Goal: Find specific page/section: Find specific page/section

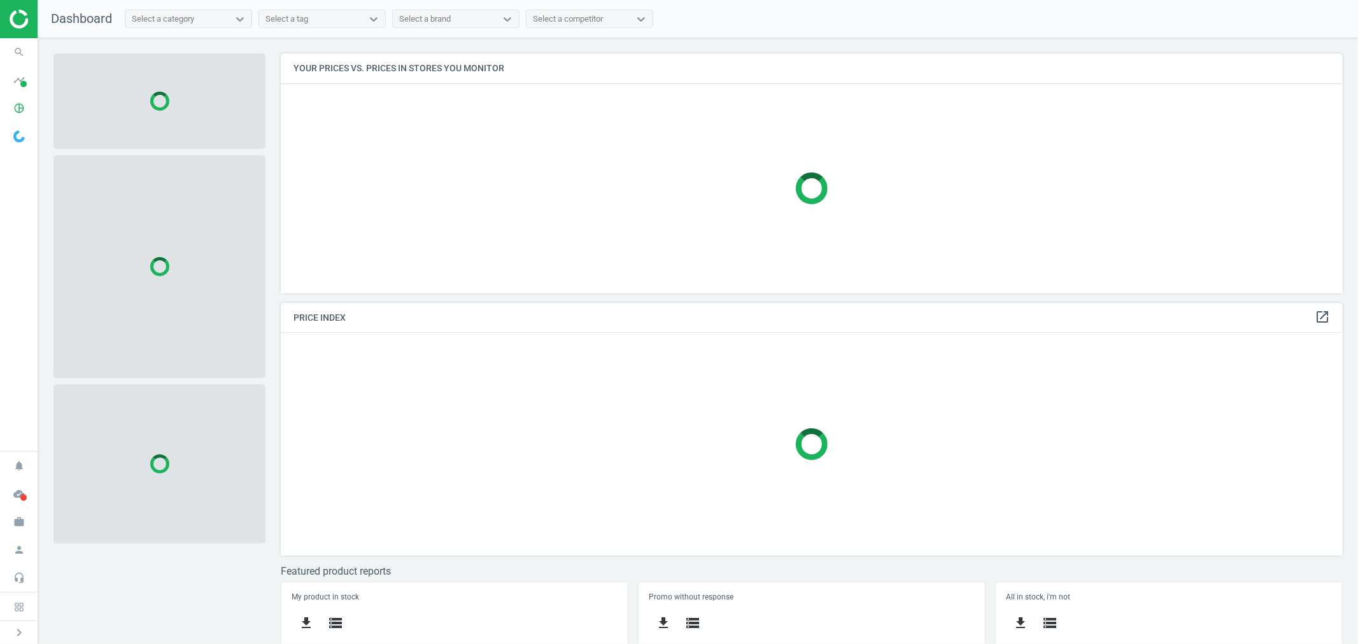
scroll to position [262, 1073]
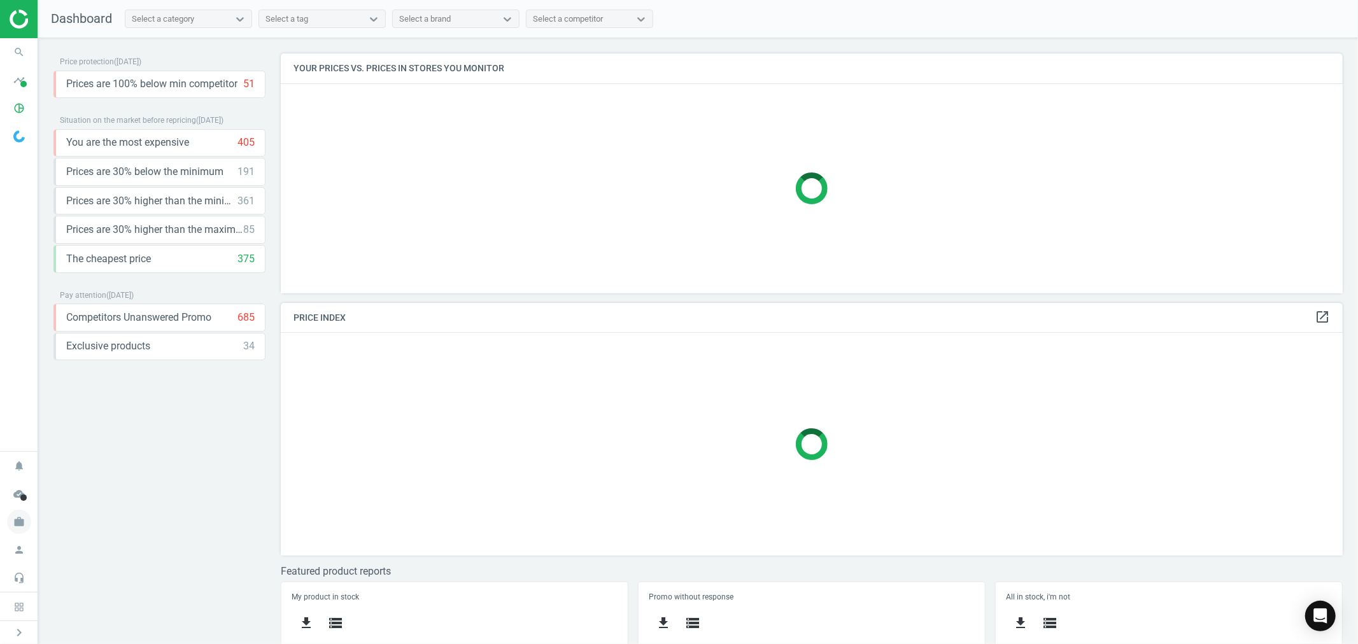
click at [24, 521] on icon "work" at bounding box center [19, 522] width 24 height 24
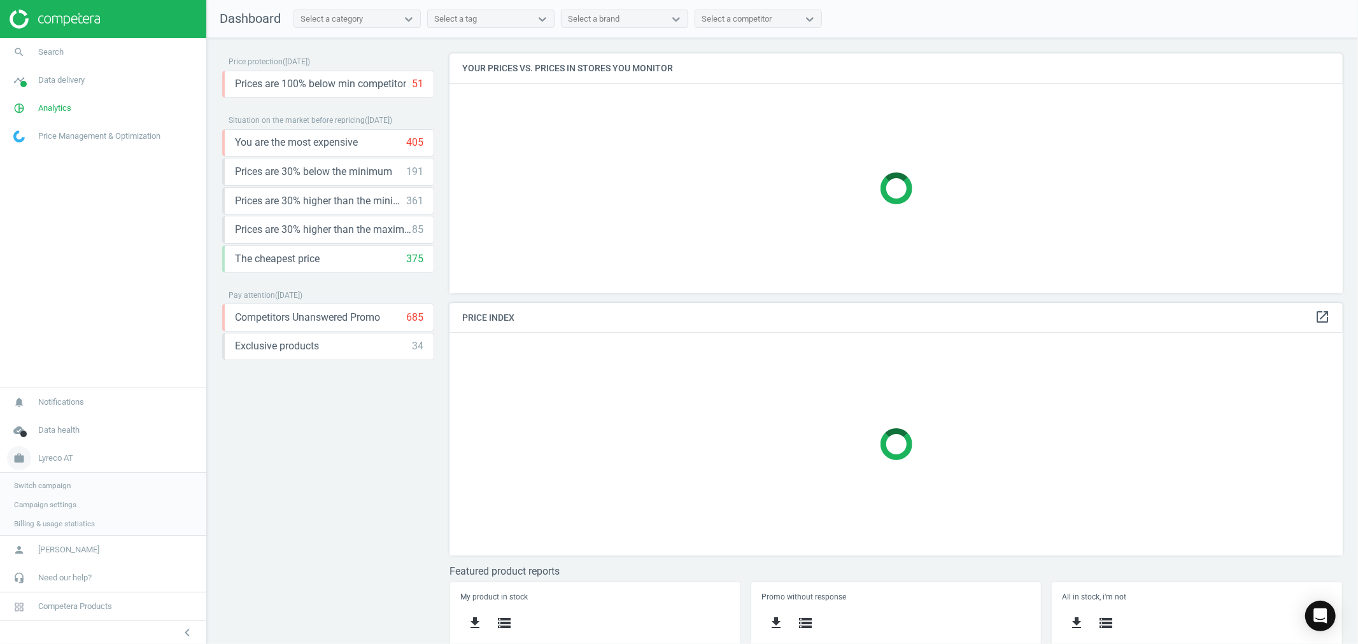
scroll to position [6, 7]
click at [52, 483] on span "Switch campaign" at bounding box center [42, 484] width 57 height 10
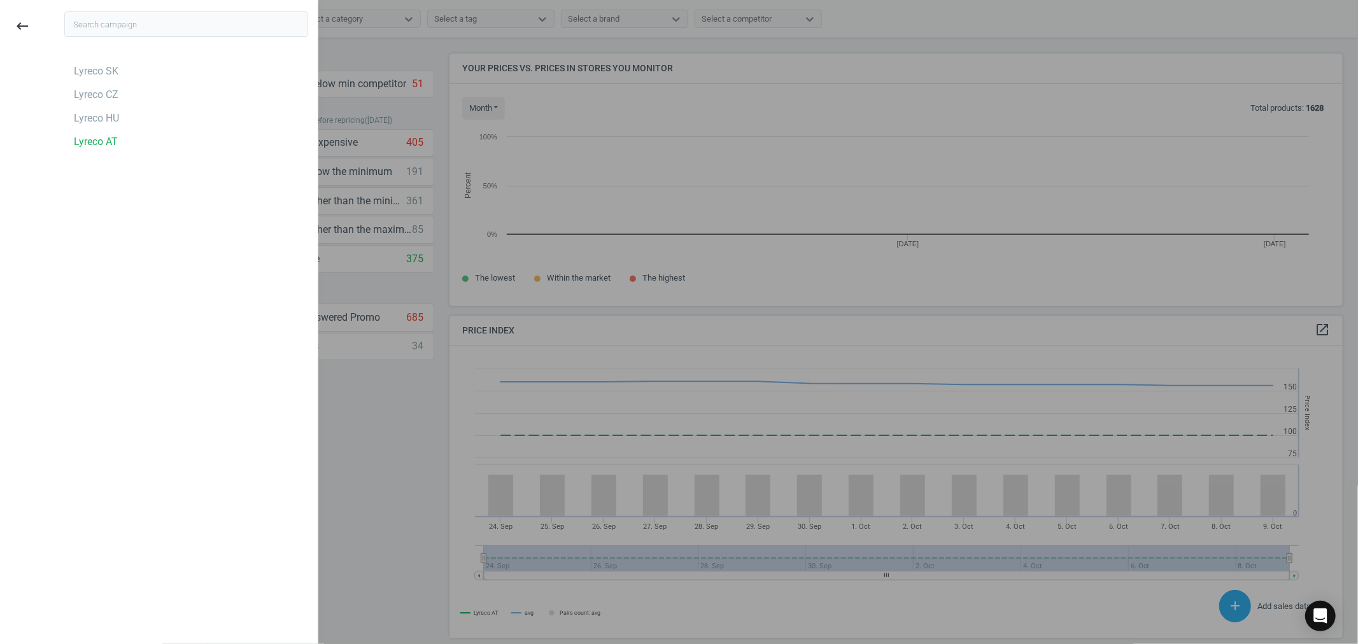
scroll to position [315, 905]
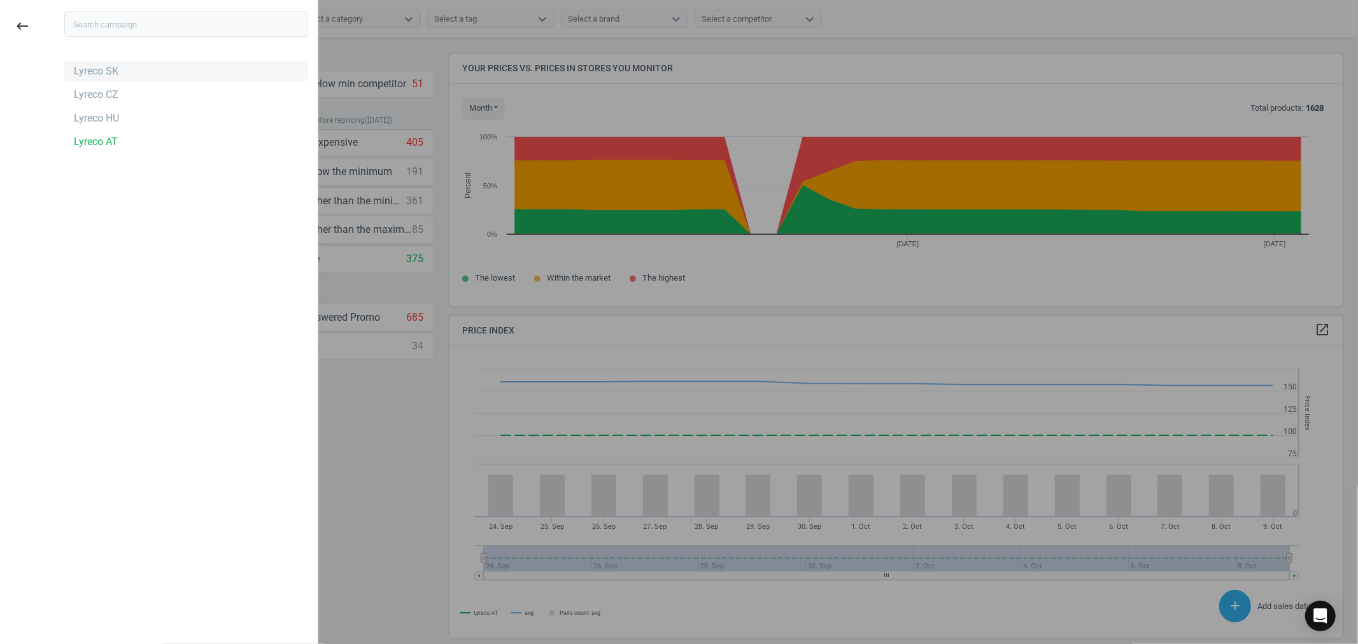
click at [112, 71] on div "Lyreco SK" at bounding box center [96, 71] width 45 height 14
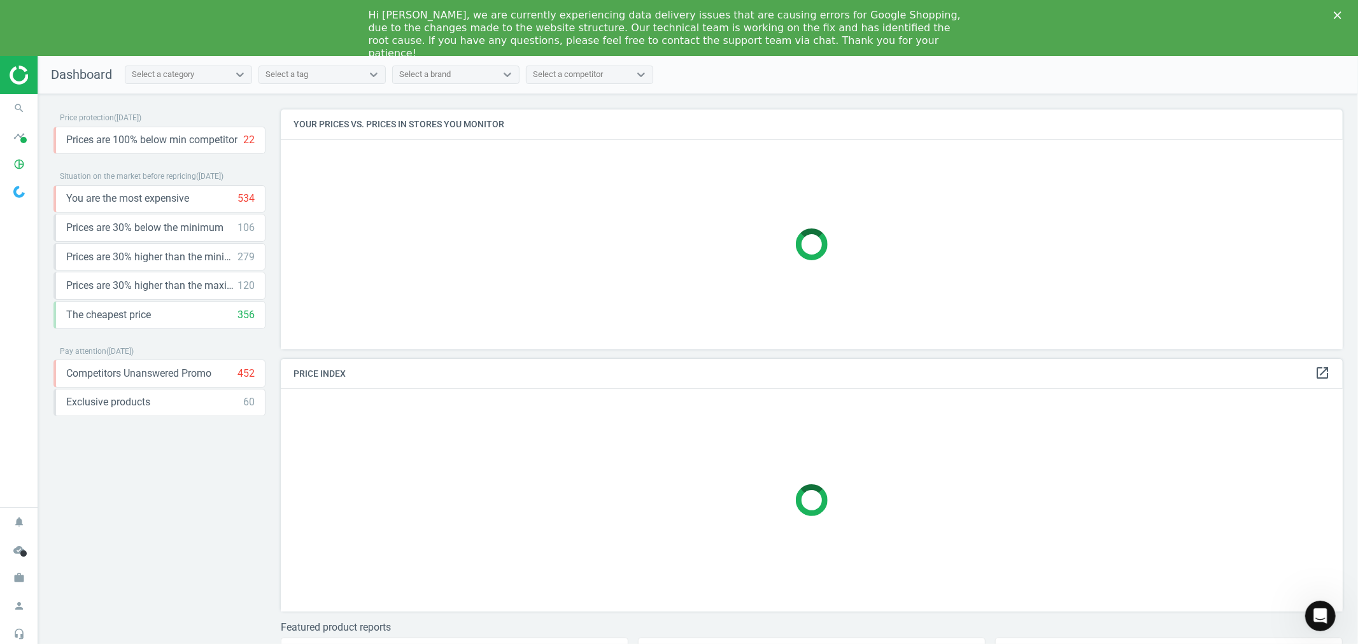
scroll to position [275, 1073]
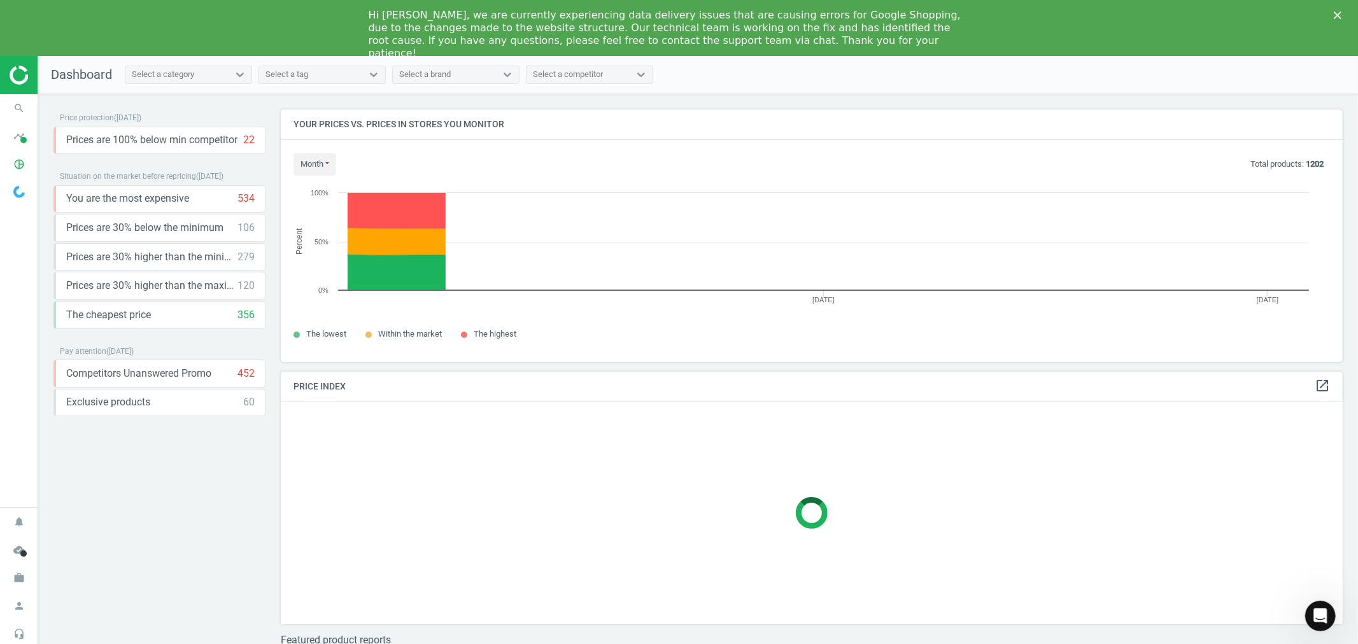
click at [1341, 15] on icon "Close" at bounding box center [1338, 15] width 8 height 8
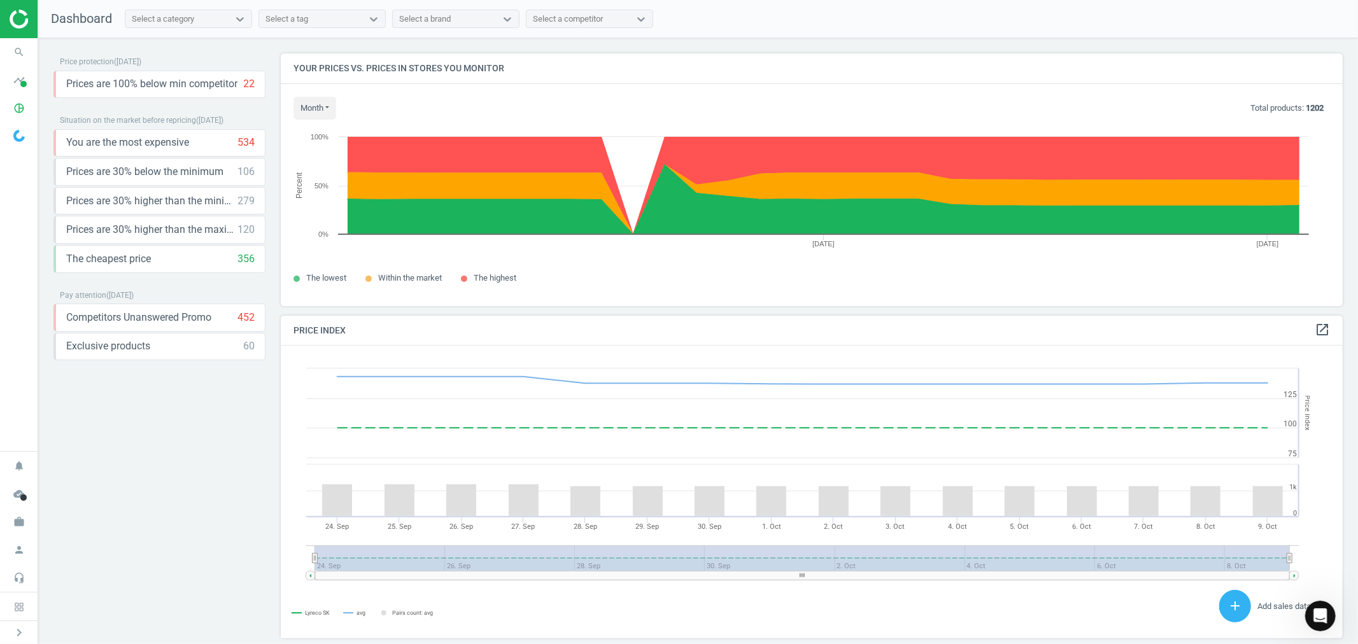
scroll to position [315, 1073]
click at [24, 55] on icon "search" at bounding box center [19, 52] width 24 height 24
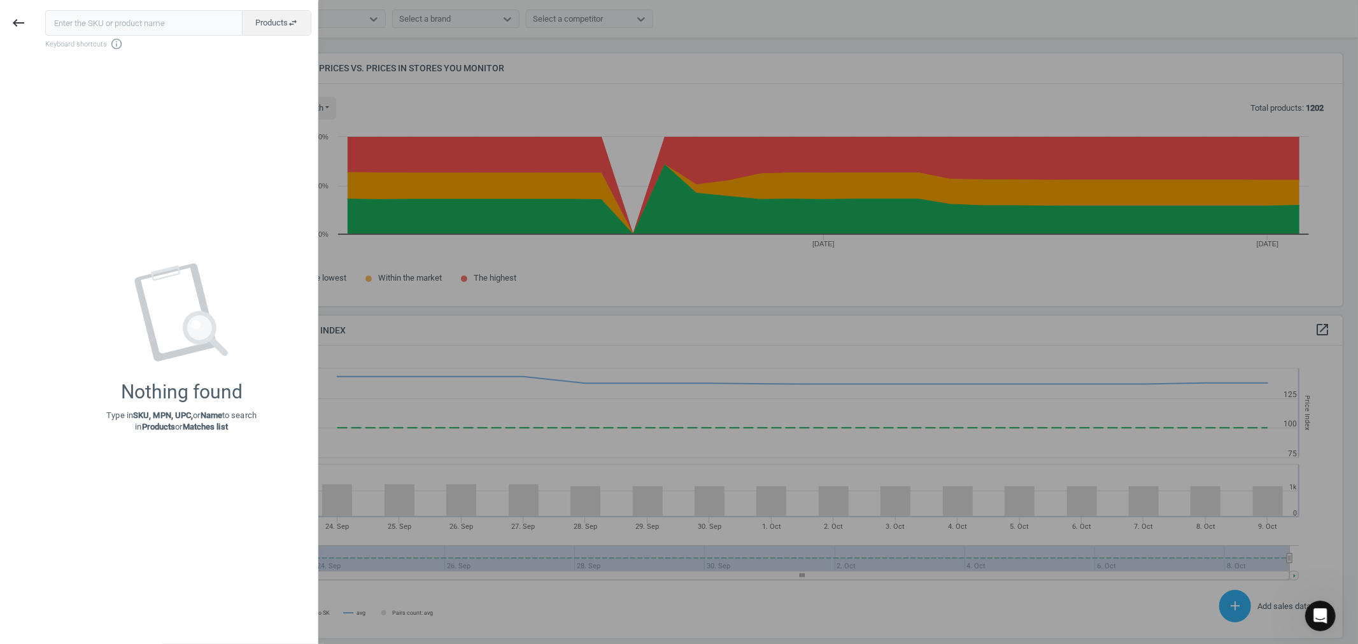
click at [134, 23] on input "text" at bounding box center [143, 22] width 197 height 25
type input "159543"
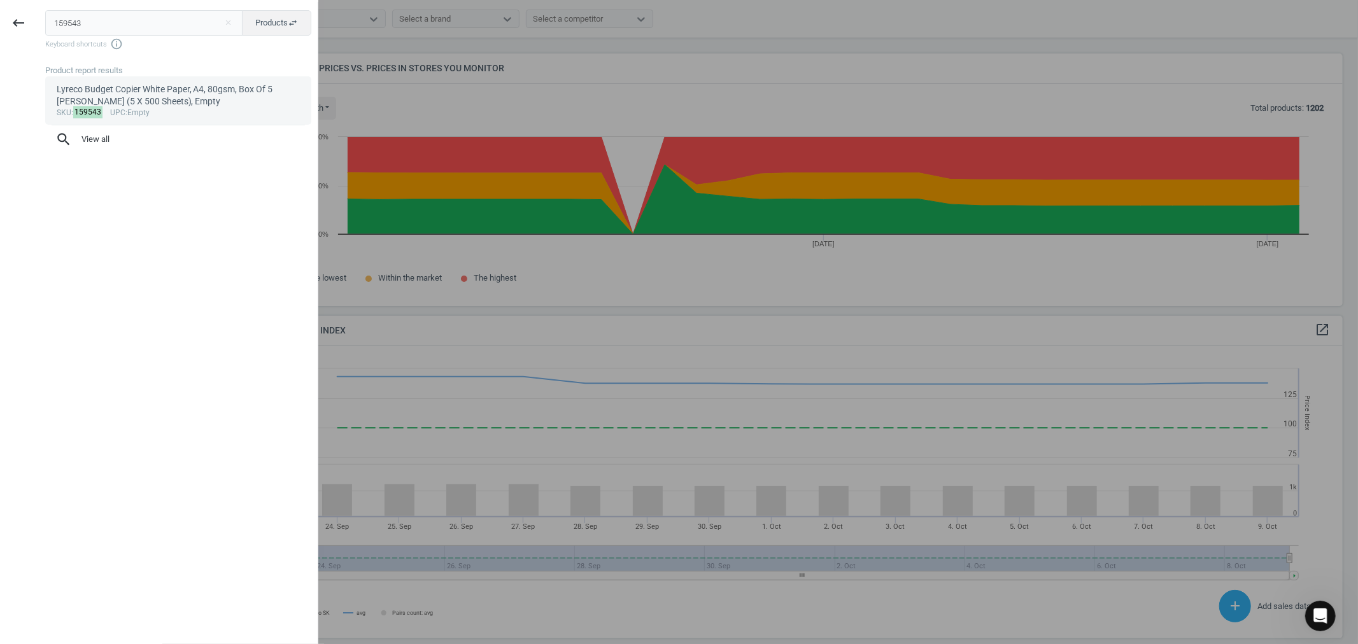
click at [157, 99] on div "Lyreco Budget Copier White Paper, A4, 80gsm, Box Of 5 [PERSON_NAME] (5 X 500 Sh…" at bounding box center [179, 95] width 244 height 25
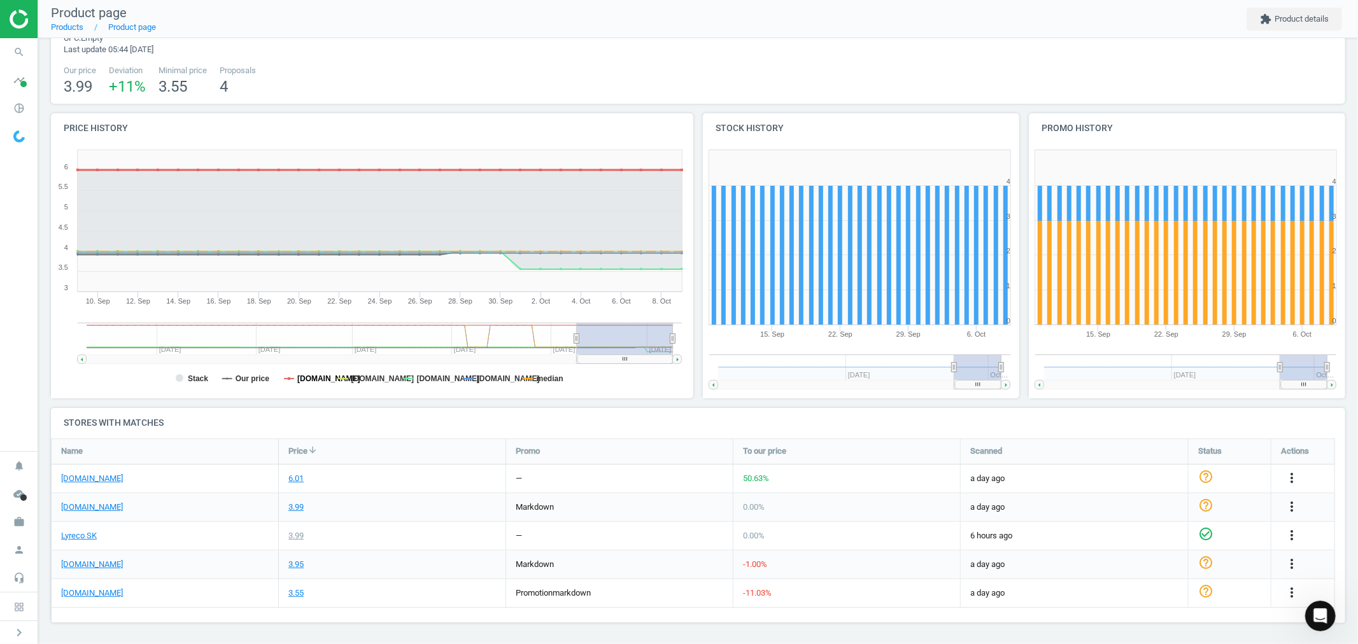
scroll to position [61, 0]
click at [24, 519] on icon "work" at bounding box center [19, 522] width 24 height 24
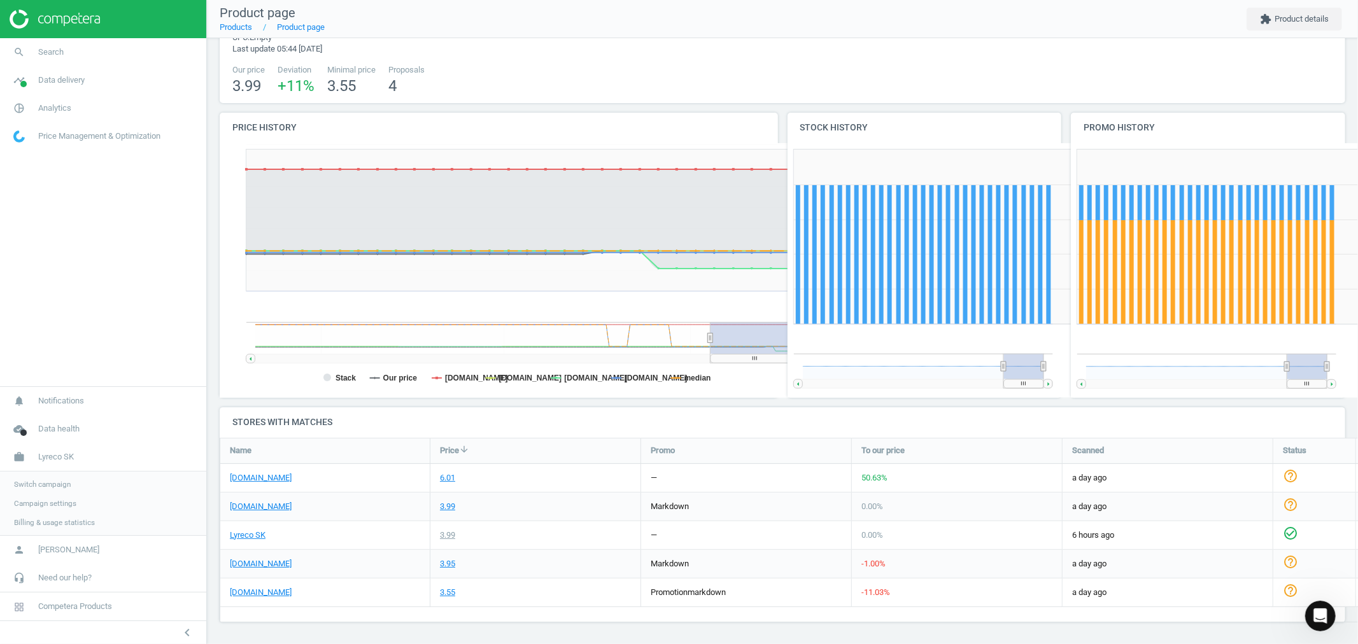
scroll to position [7, 7]
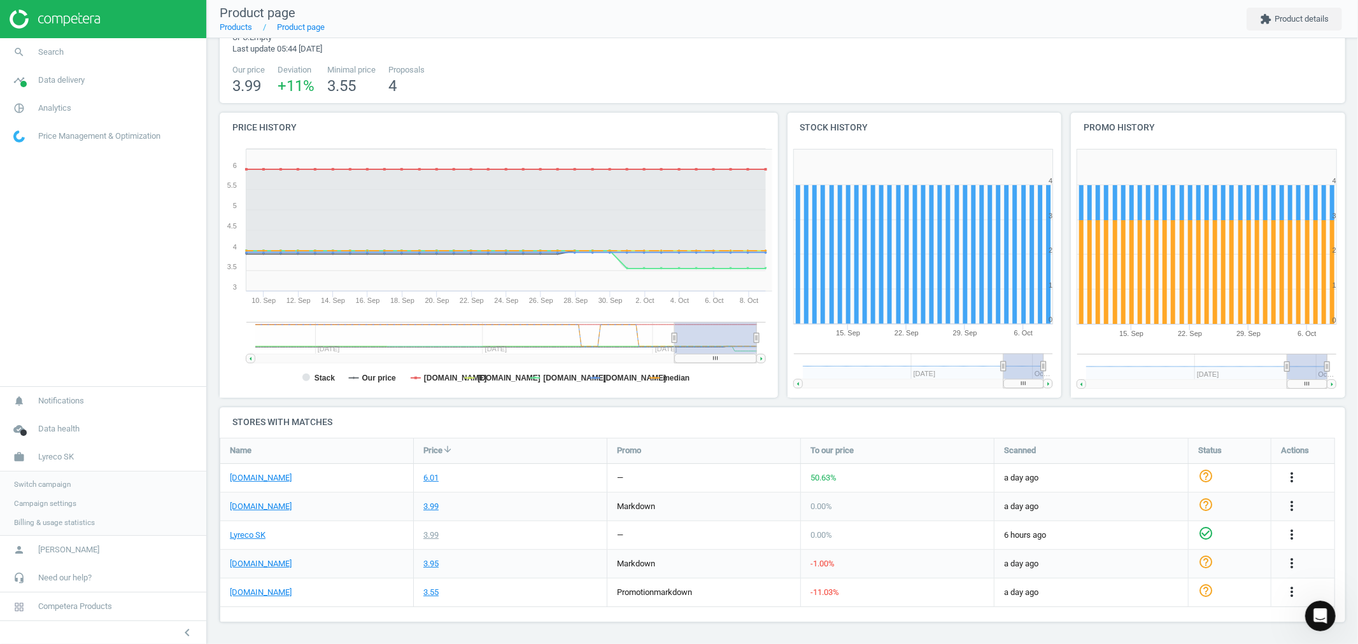
click at [45, 484] on span "Switch campaign" at bounding box center [42, 484] width 57 height 10
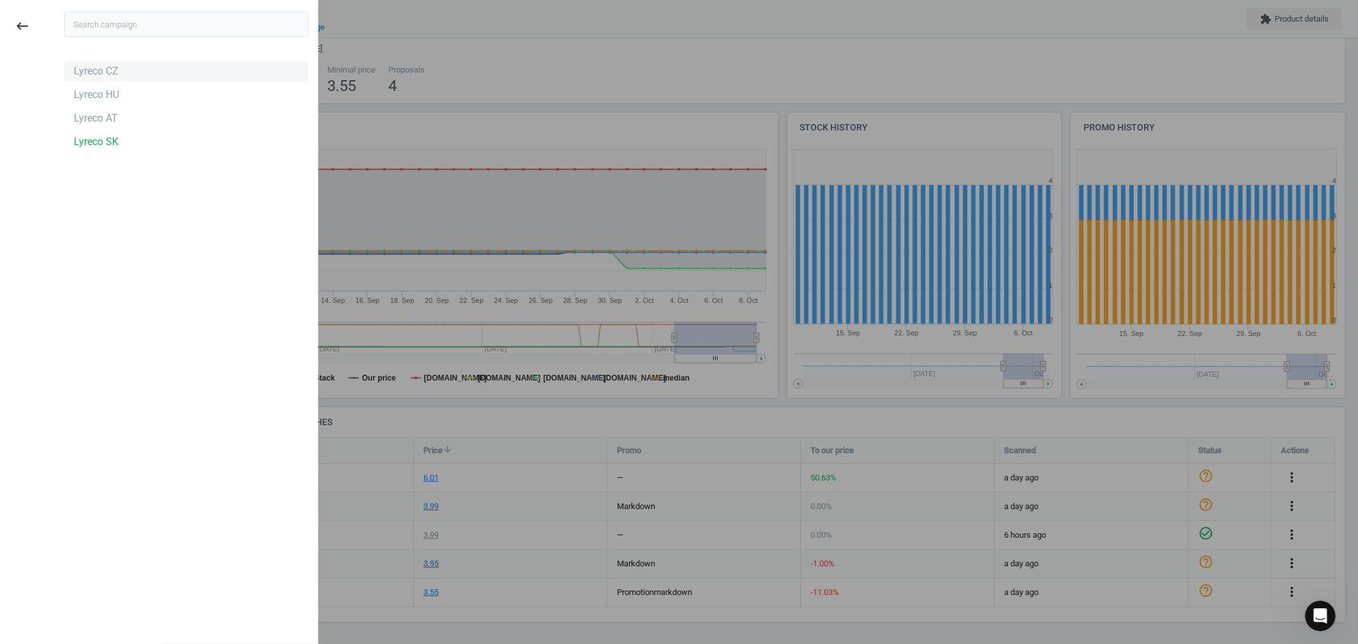
click at [107, 78] on div "Lyreco CZ" at bounding box center [96, 71] width 45 height 14
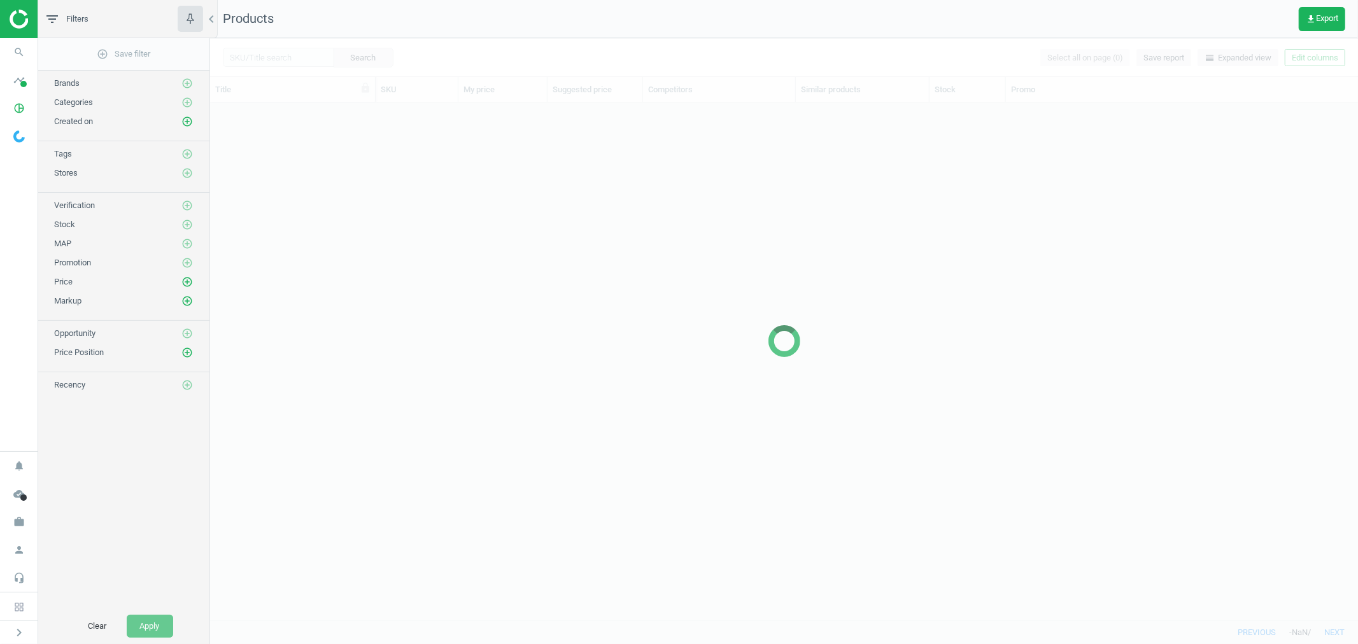
scroll to position [10, 11]
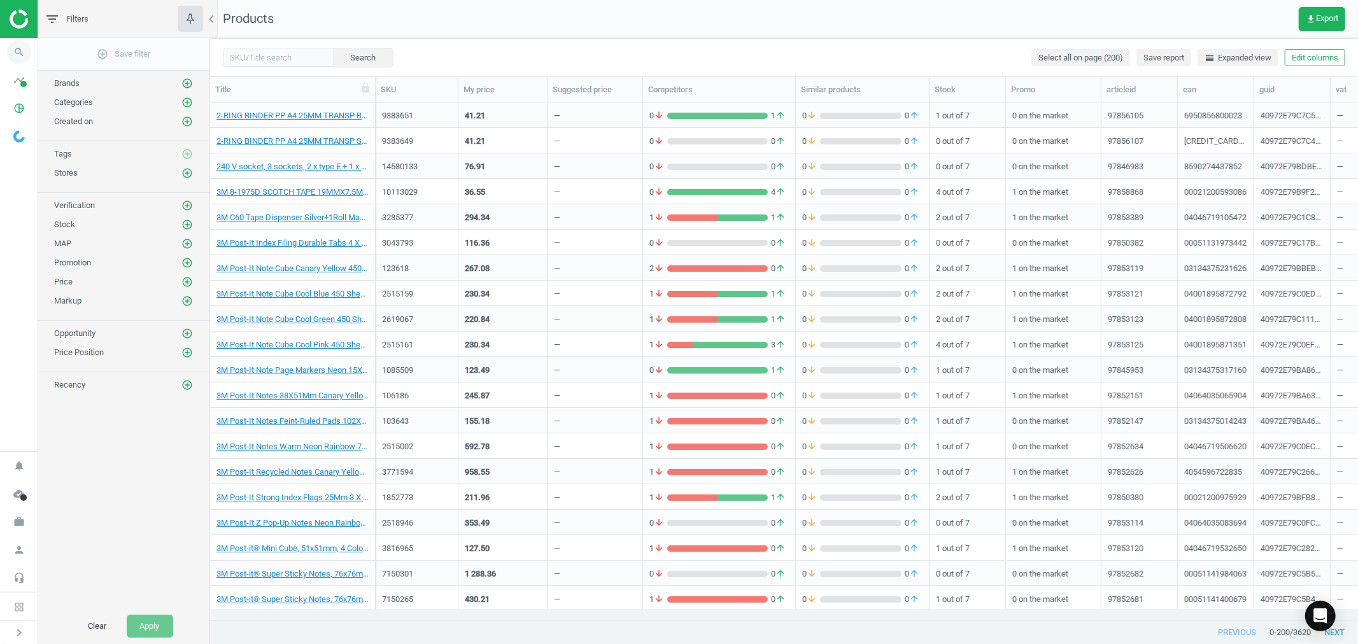
click at [22, 48] on icon "search" at bounding box center [19, 52] width 24 height 24
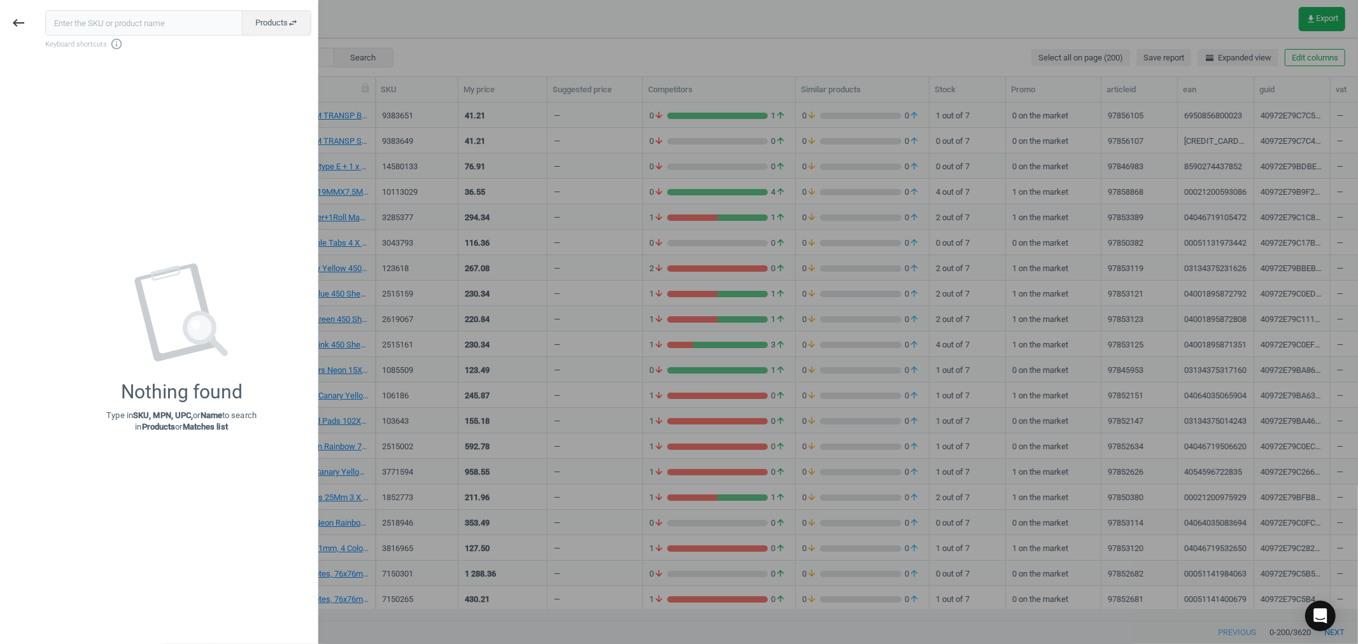
click at [145, 21] on input "text" at bounding box center [143, 22] width 197 height 25
type input "159543"
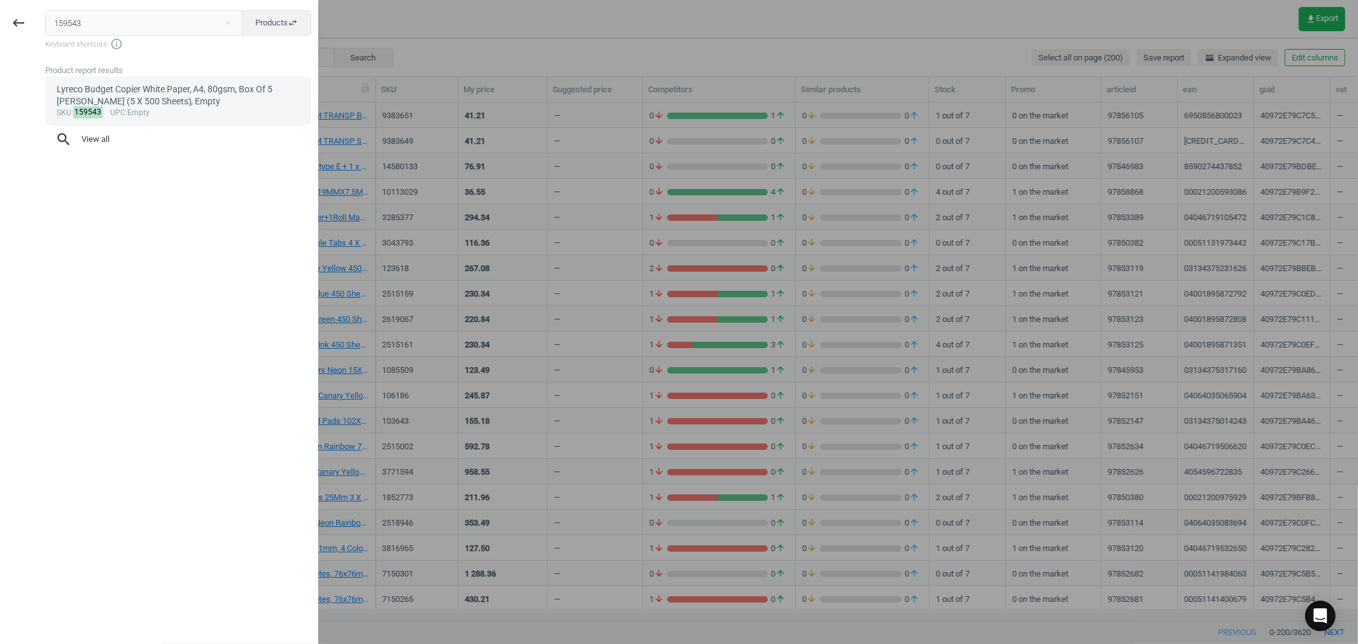
click at [143, 93] on div "Lyreco Budget Copier White Paper, A4, 80gsm, Box Of 5 Reams (5 X 500 Sheets), E…" at bounding box center [179, 95] width 244 height 25
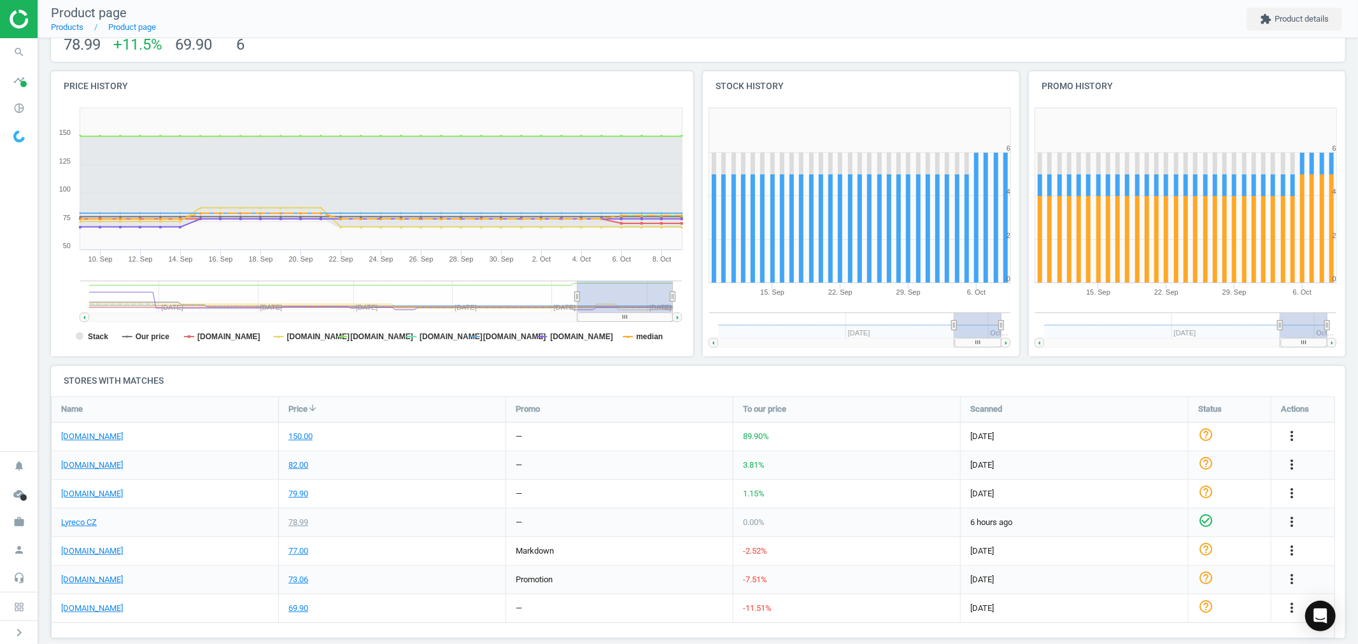
scroll to position [118, 0]
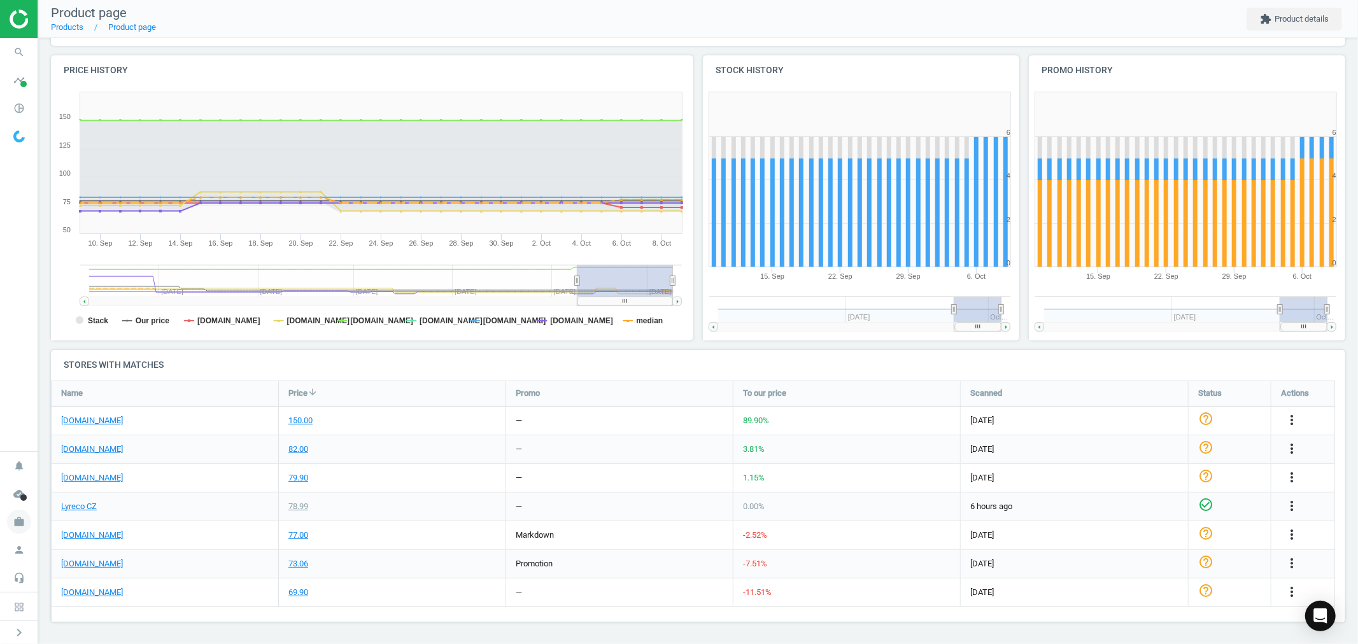
click at [25, 523] on icon "work" at bounding box center [19, 522] width 24 height 24
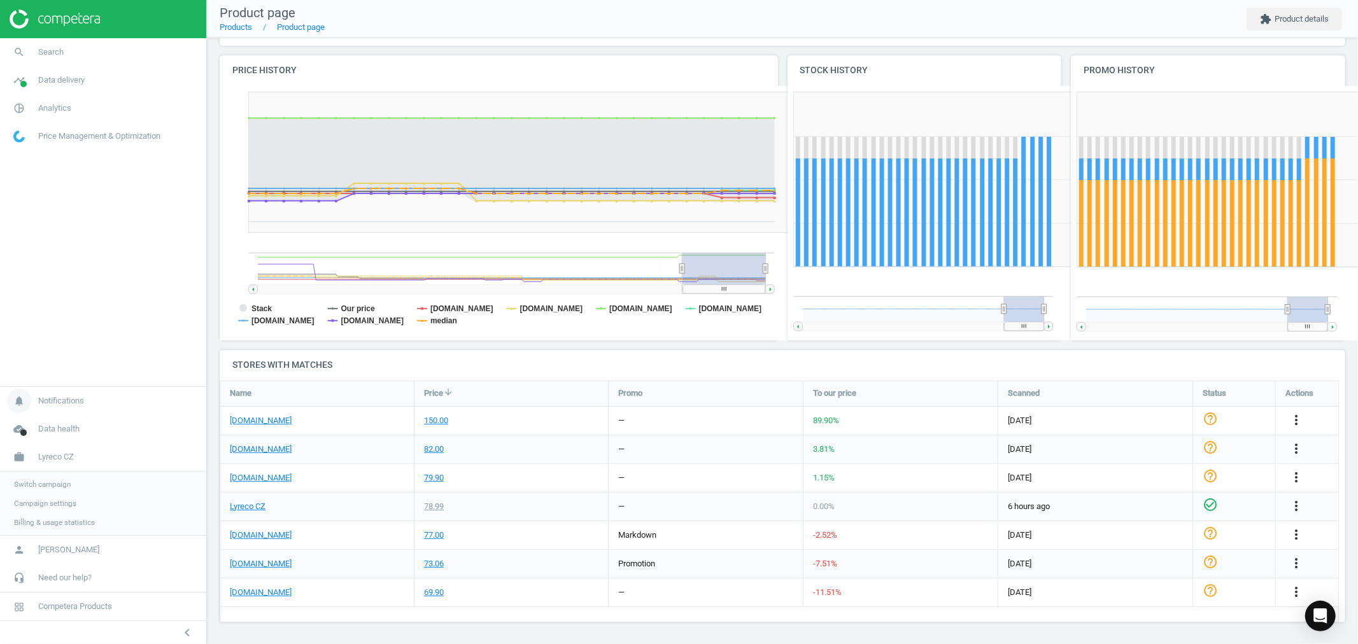
scroll to position [0, 0]
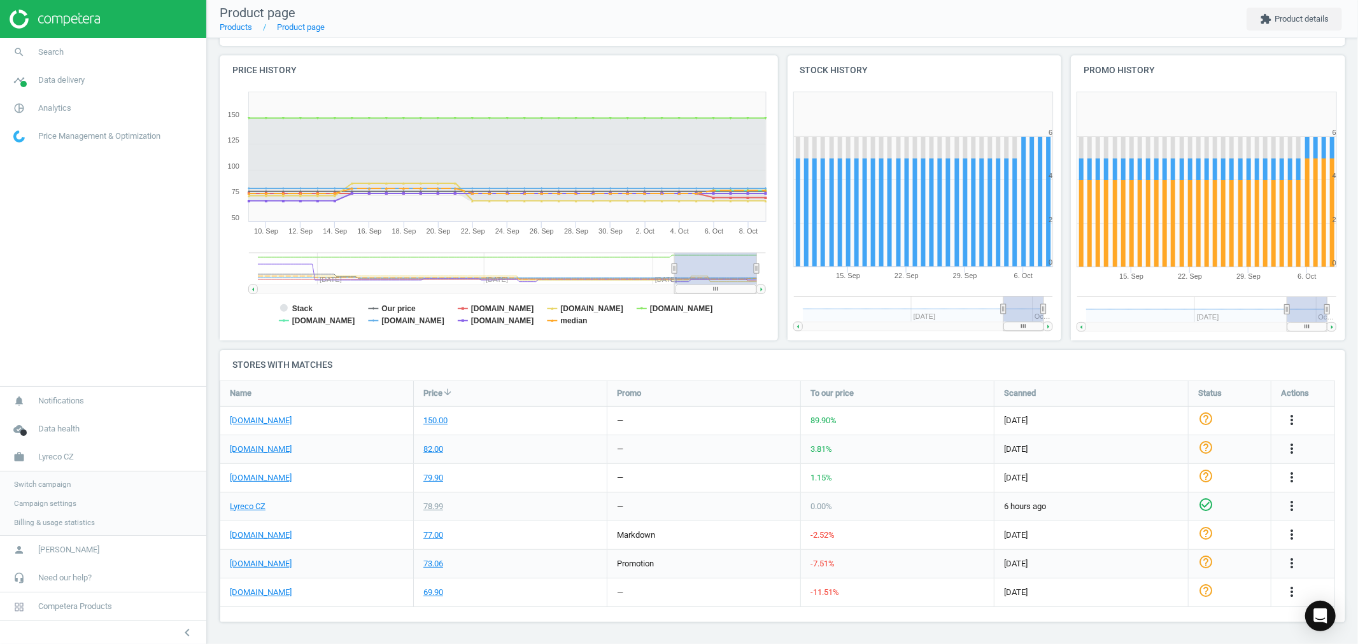
click at [46, 484] on span "Switch campaign" at bounding box center [42, 484] width 57 height 10
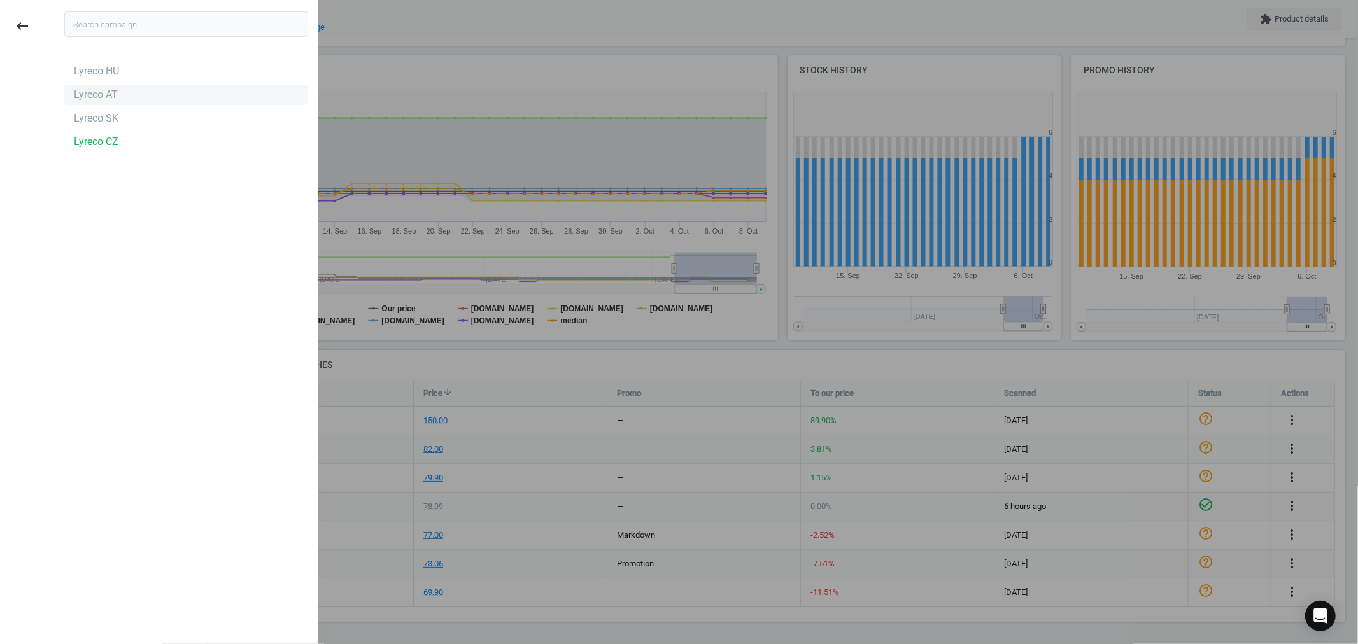
click at [100, 92] on div "Lyreco AT" at bounding box center [96, 95] width 44 height 14
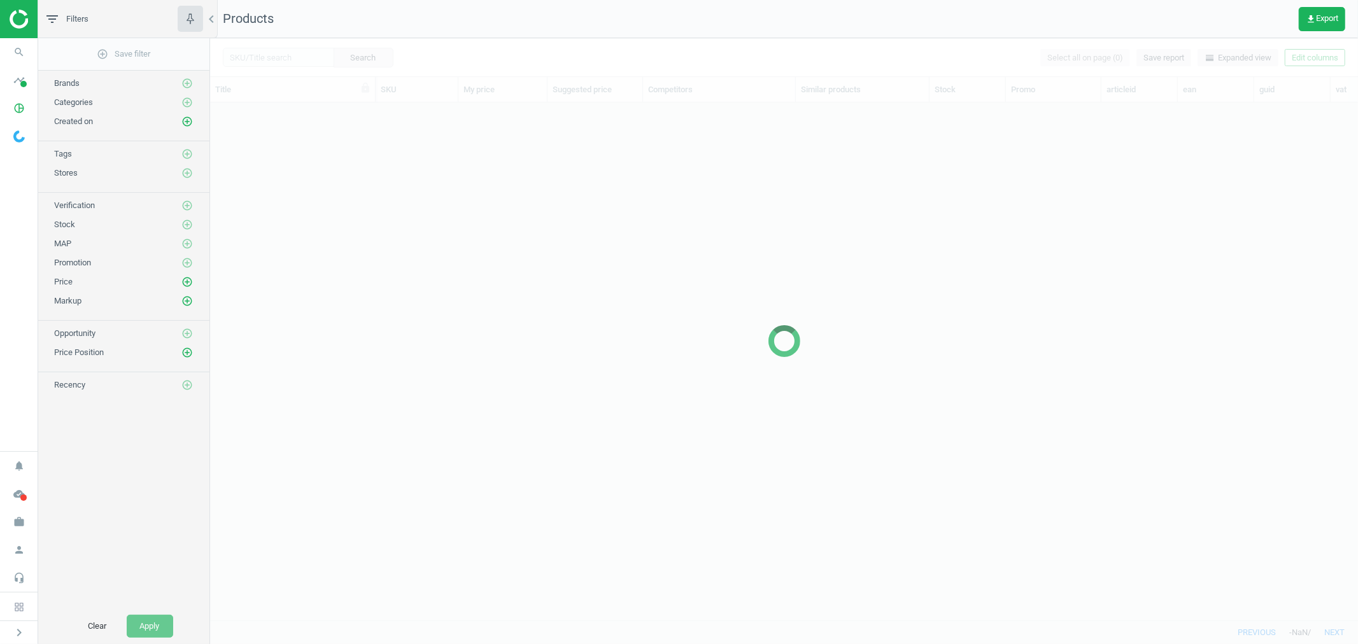
scroll to position [495, 1137]
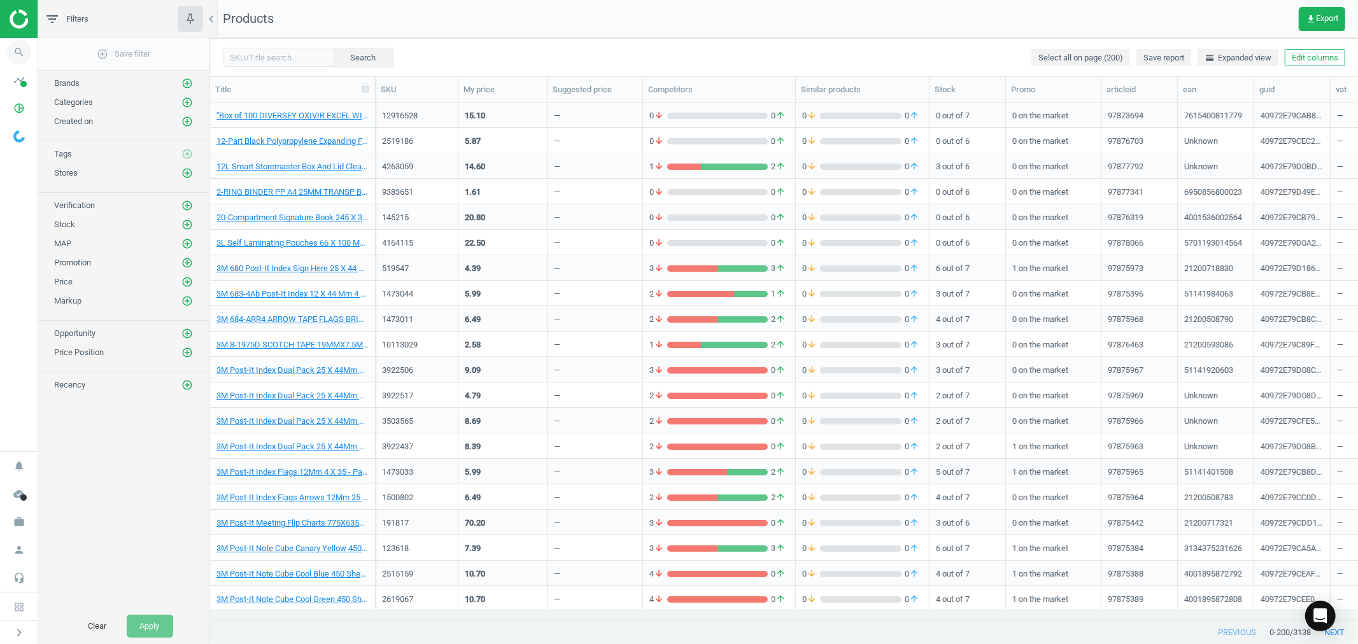
click at [11, 47] on icon "search" at bounding box center [19, 52] width 24 height 24
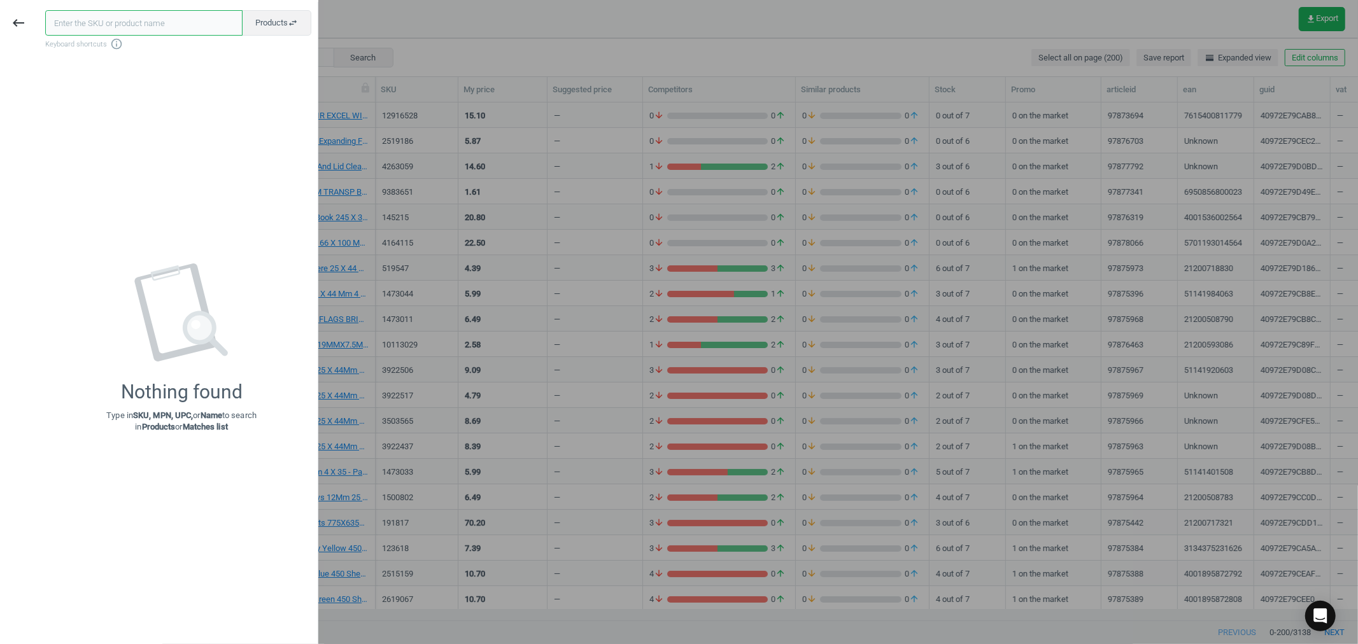
click at [97, 19] on input "text" at bounding box center [143, 22] width 197 height 25
type input "159543"
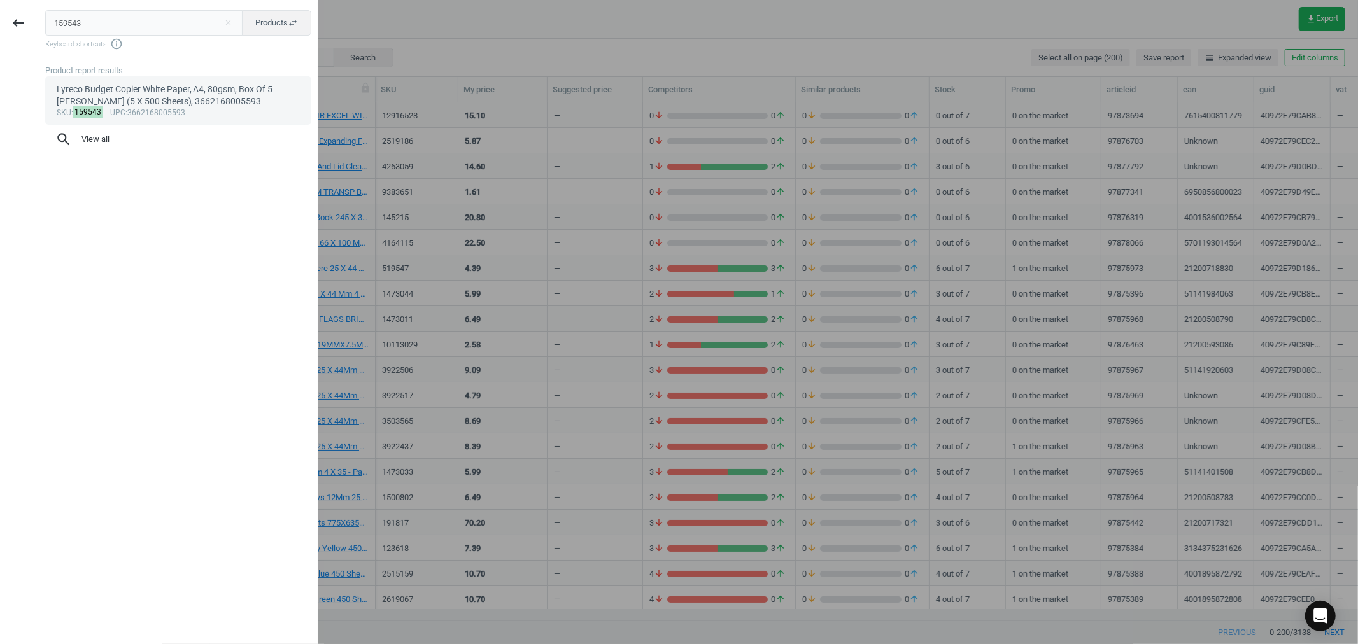
click at [144, 106] on div "Lyreco Budget Copier White Paper, A4, 80gsm, Box Of 5 Reams (5 X 500 Sheets), 3…" at bounding box center [179, 95] width 244 height 25
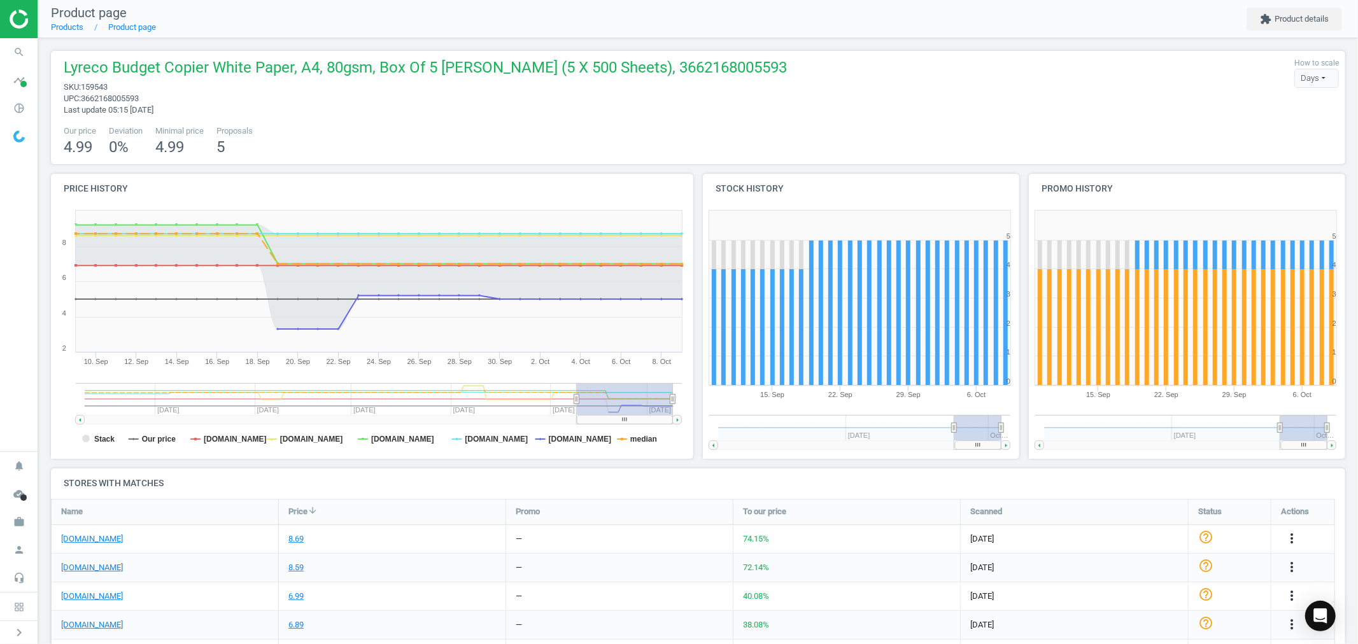
scroll to position [196, 0]
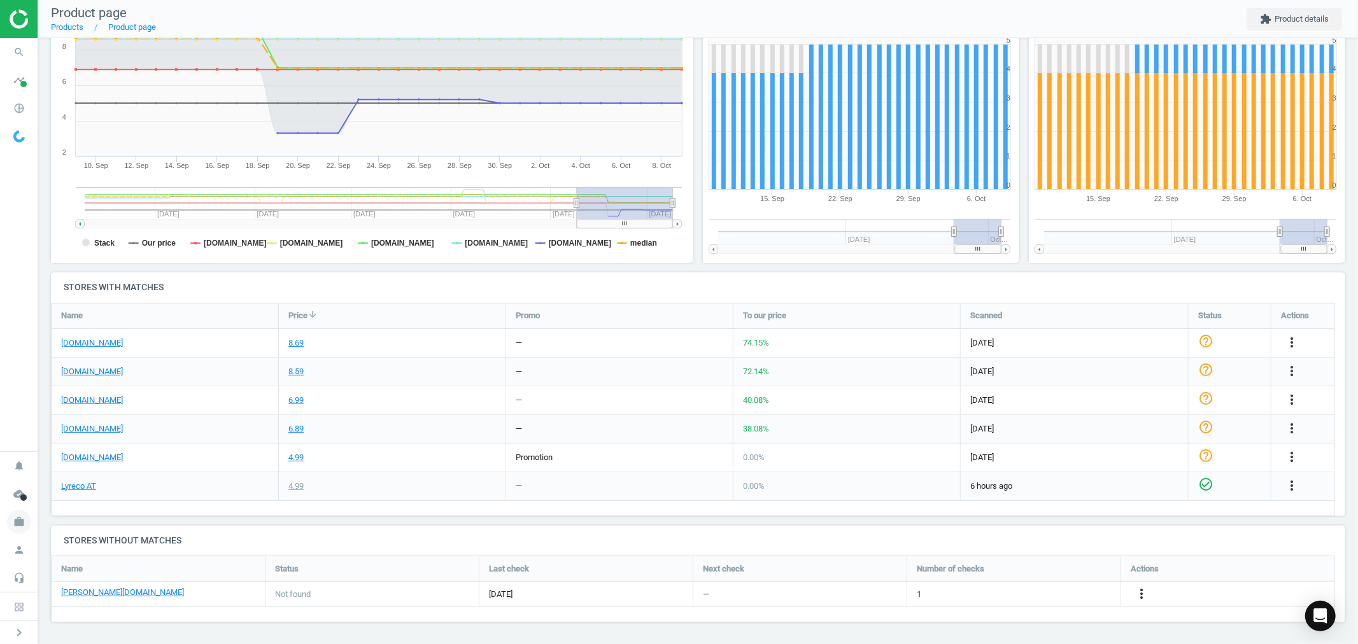
click at [14, 530] on icon "work" at bounding box center [19, 522] width 24 height 24
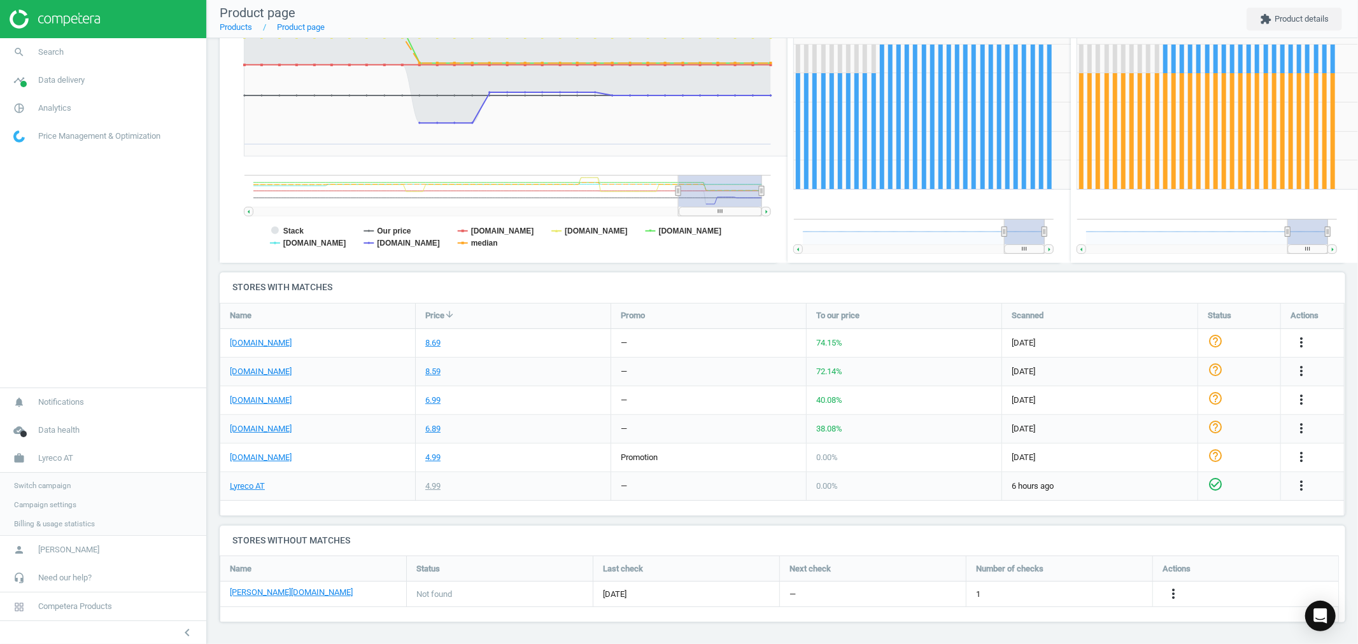
scroll to position [0, 0]
click at [36, 484] on span "Switch campaign" at bounding box center [42, 484] width 57 height 10
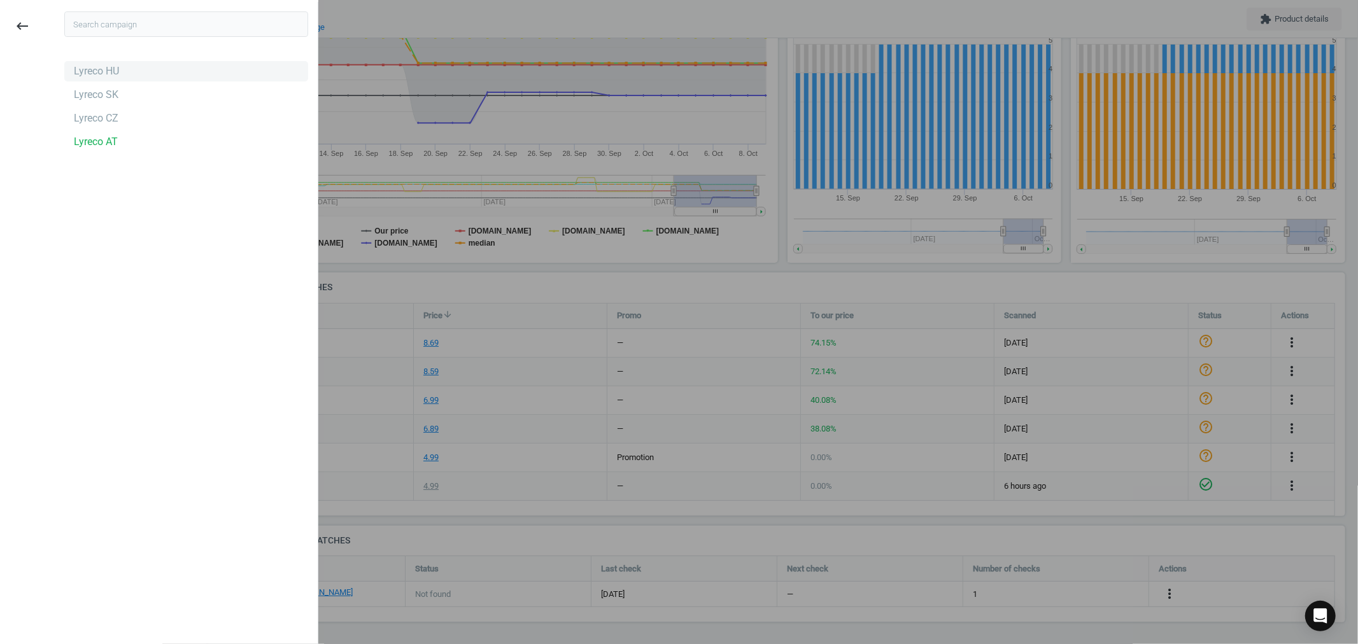
click at [109, 69] on div "Lyreco HU" at bounding box center [96, 71] width 45 height 14
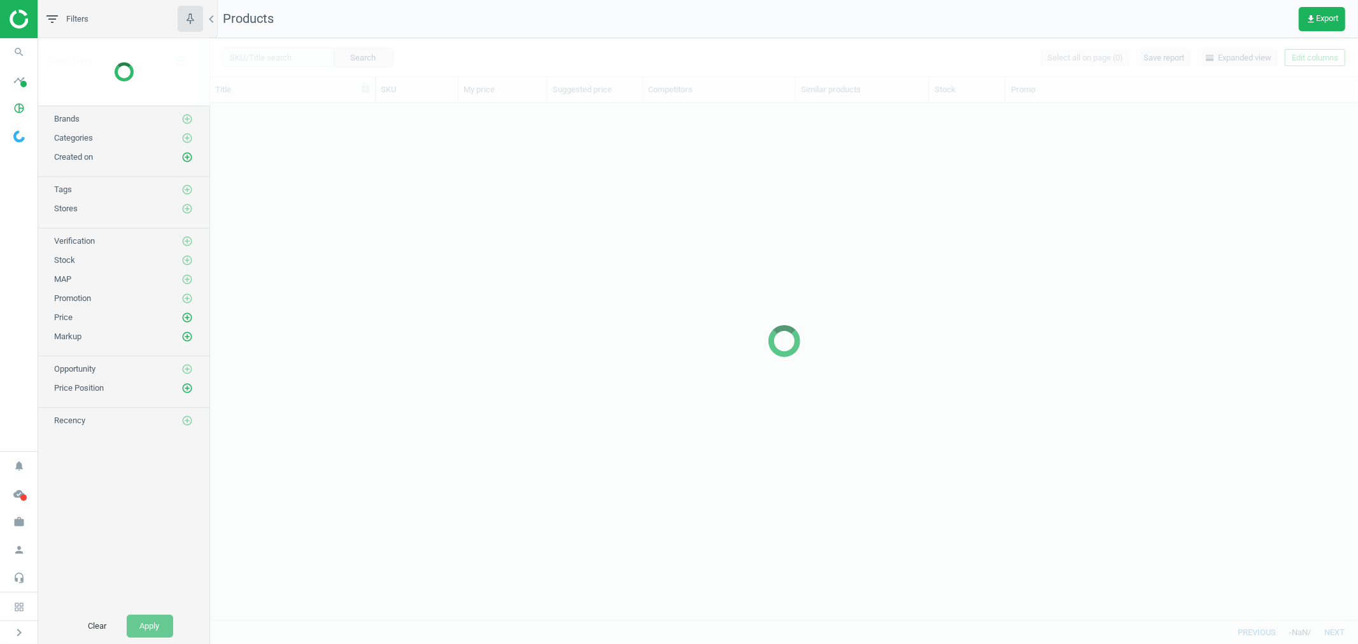
scroll to position [495, 1137]
click at [16, 45] on icon "search" at bounding box center [19, 52] width 24 height 24
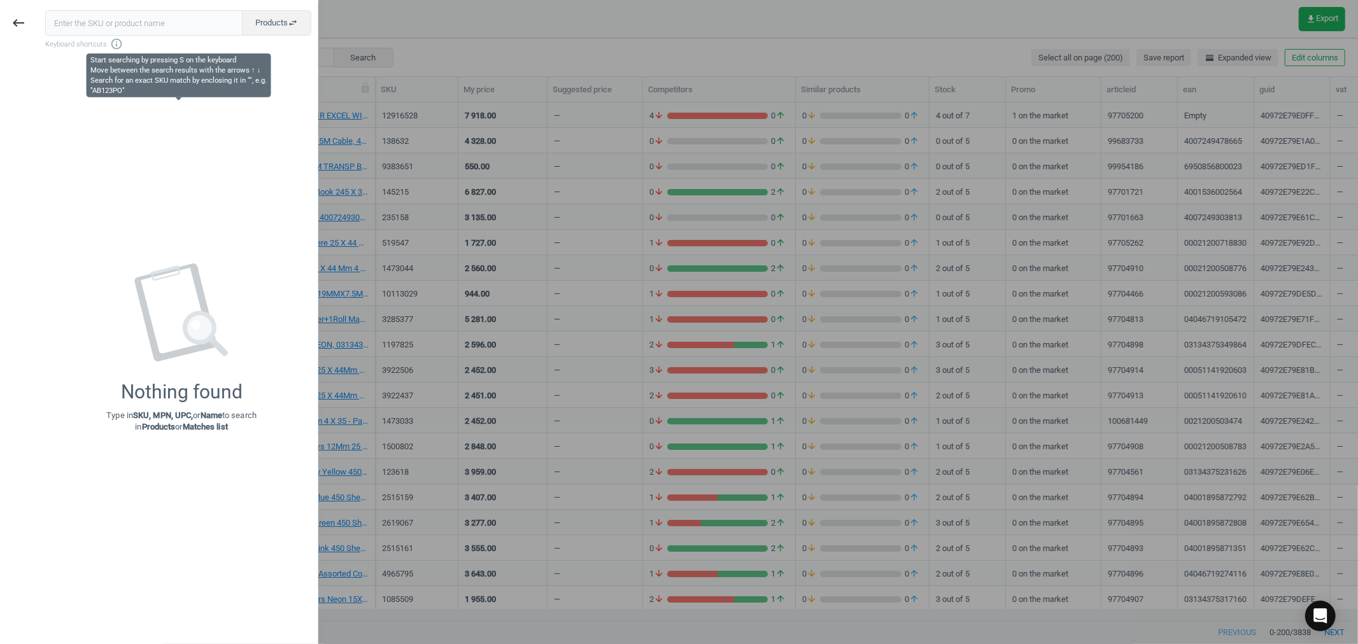
click at [89, 24] on input "text" at bounding box center [143, 22] width 197 height 25
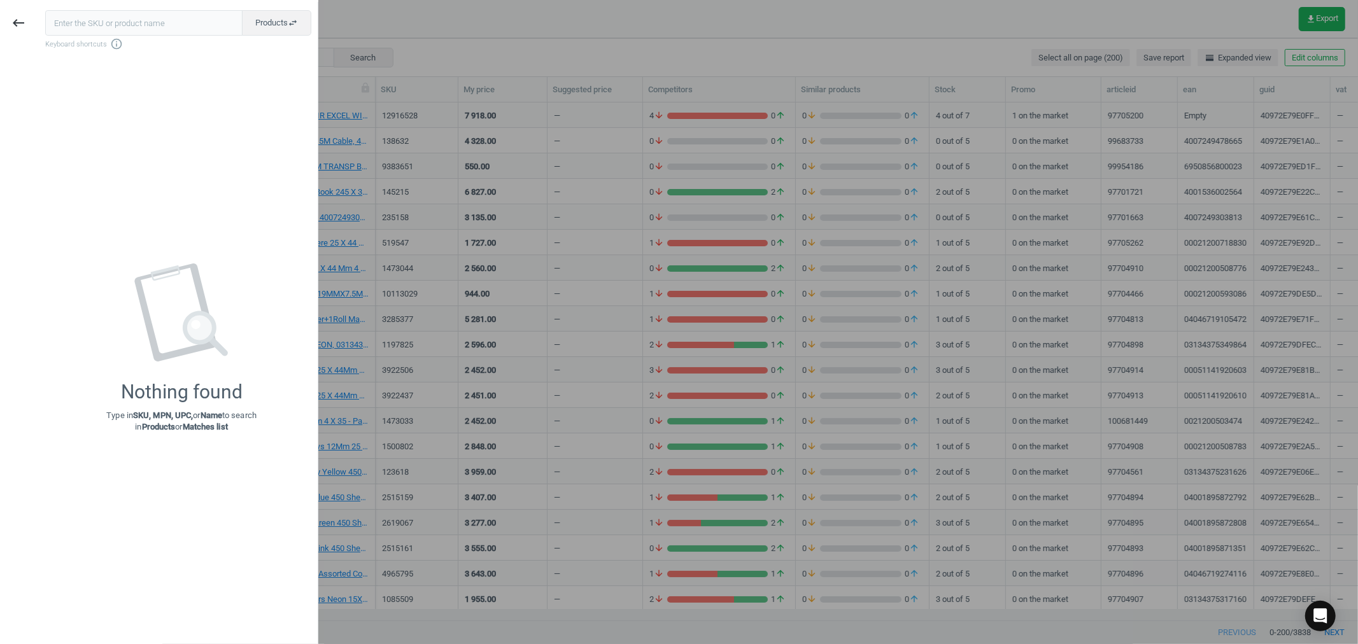
type input "159543"
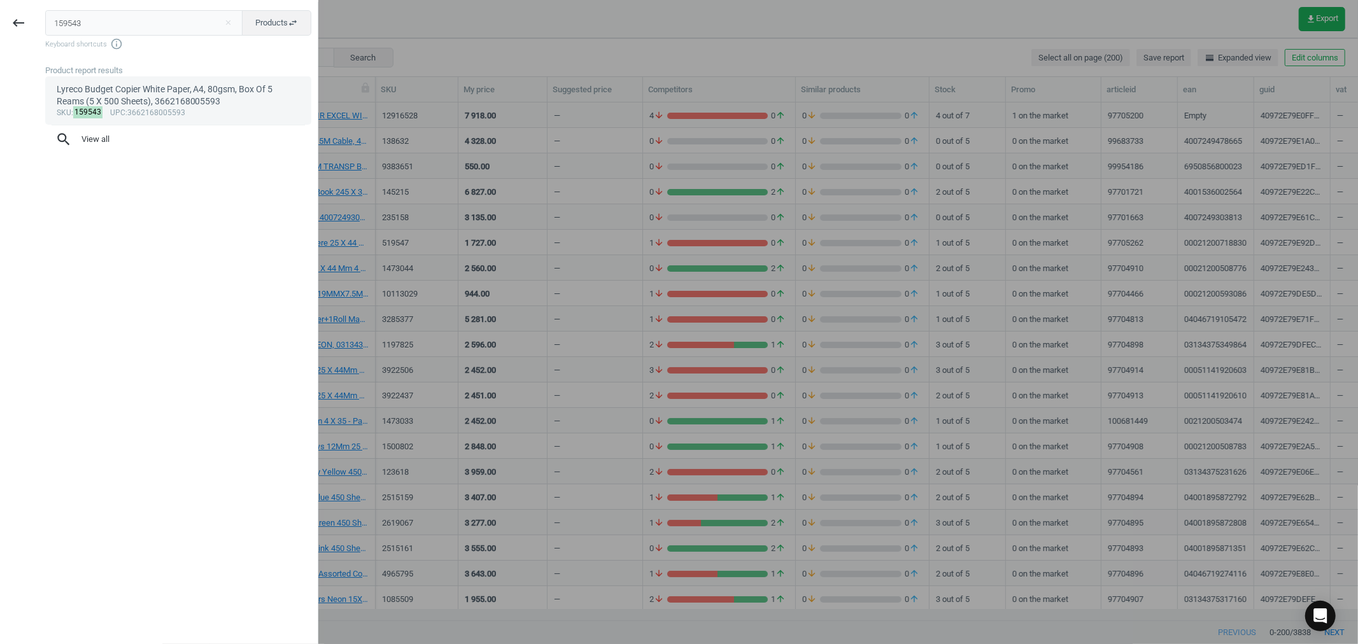
click at [154, 102] on div "Lyreco Budget Copier White Paper, A4, 80gsm, Box Of 5 Reams (5 X 500 Sheets), 3…" at bounding box center [179, 95] width 244 height 25
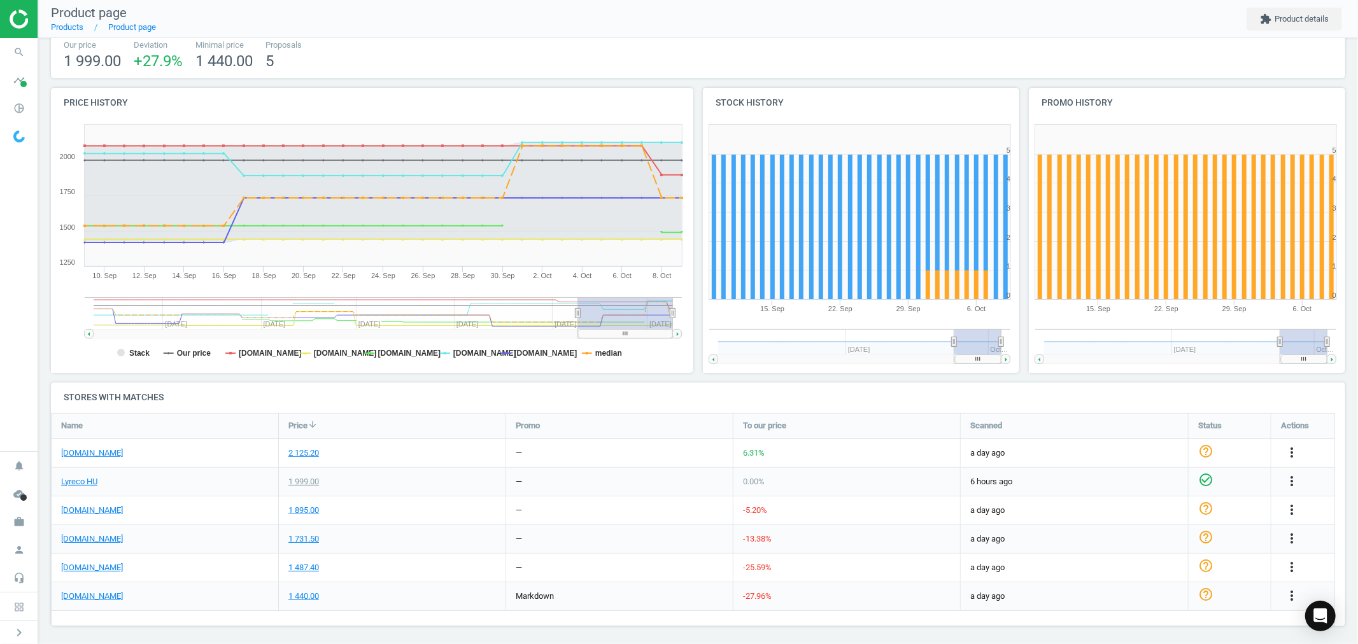
scroll to position [90, 0]
